Goal: Navigation & Orientation: Find specific page/section

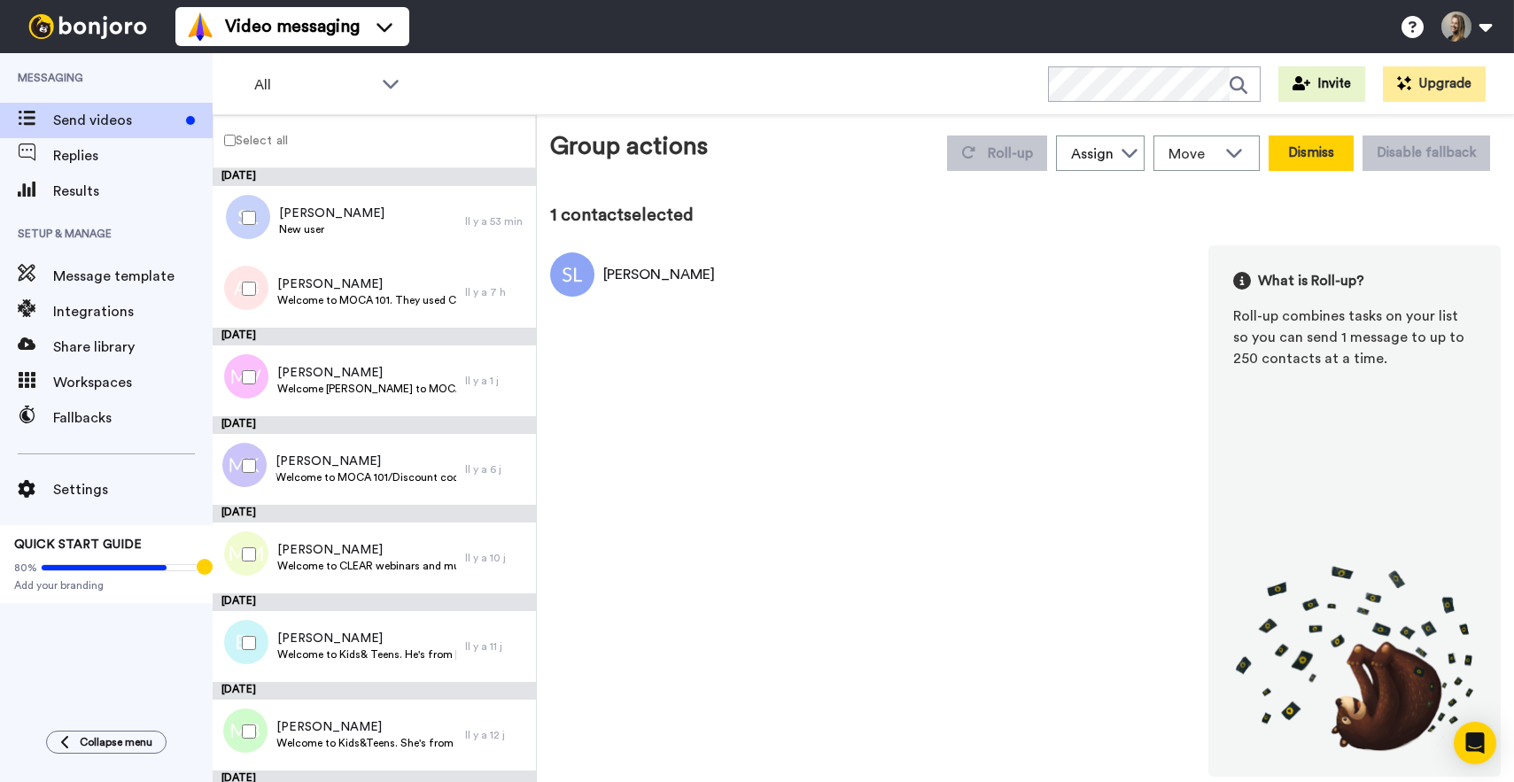
click at [1328, 166] on button "Dismiss" at bounding box center [1310, 153] width 85 height 35
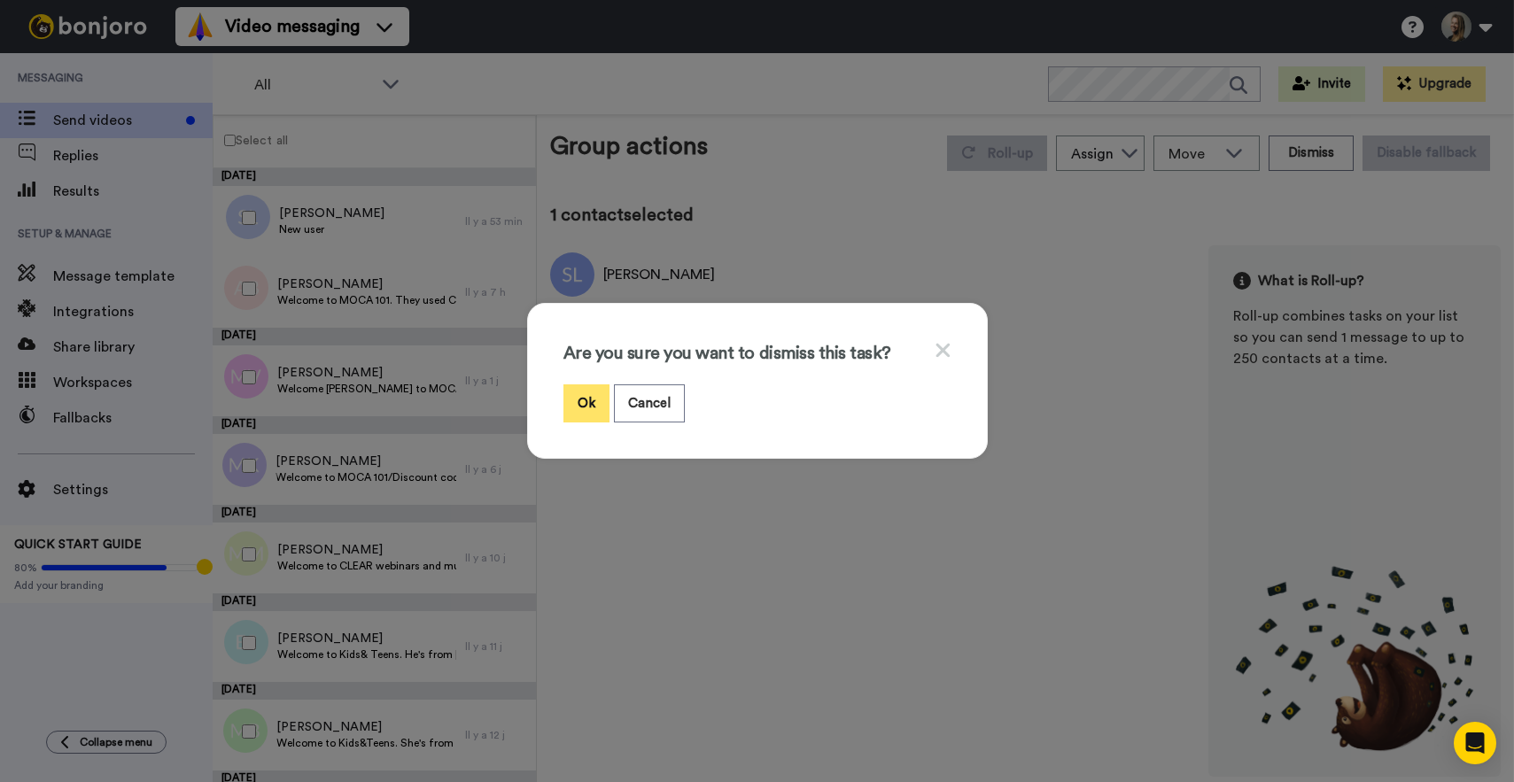
click at [575, 407] on button "Ok" at bounding box center [586, 403] width 46 height 38
